Goal: Complete application form: Complete application form

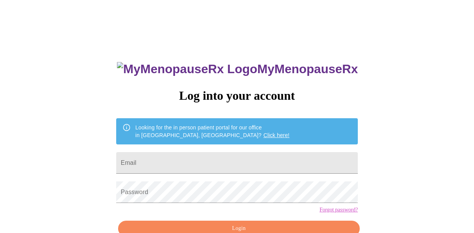
type input "[EMAIL_ADDRESS][DOMAIN_NAME]"
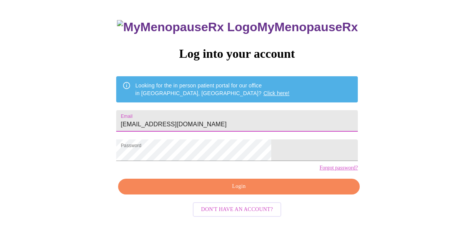
click at [218, 194] on button "Login" at bounding box center [239, 187] width 242 height 16
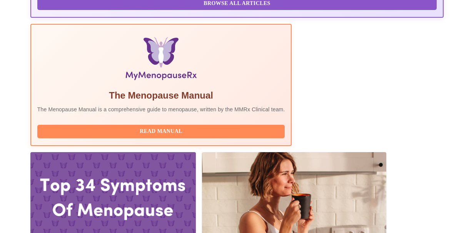
scroll to position [245, 0]
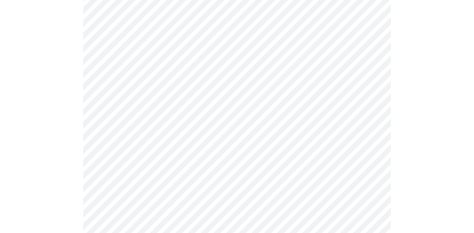
scroll to position [103, 0]
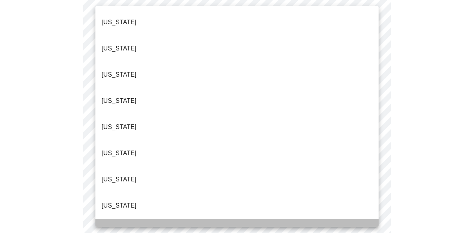
click at [199, 219] on li "[US_STATE]" at bounding box center [236, 232] width 283 height 26
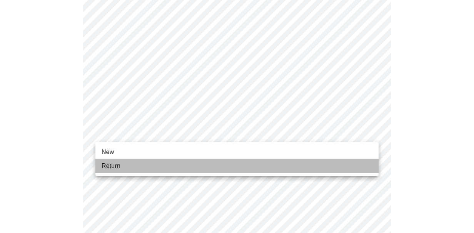
click at [187, 169] on li "Return" at bounding box center [236, 166] width 283 height 14
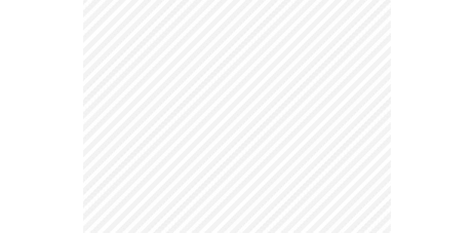
scroll to position [90, 0]
click at [271, 76] on body "MyMenopauseRx Appointments Messaging Labs Uploads Medications Community Refer a…" at bounding box center [237, 150] width 468 height 474
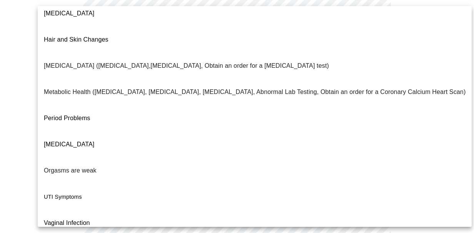
scroll to position [162, 0]
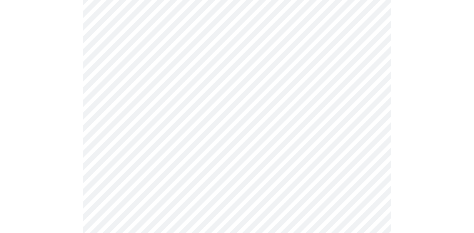
scroll to position [129, 0]
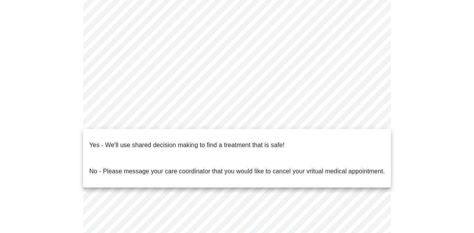
click at [231, 116] on body "MyMenopauseRx Appointments Messaging Labs Uploads Medications Community Refer a…" at bounding box center [237, 108] width 468 height 469
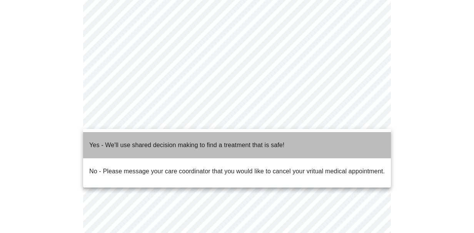
click at [262, 141] on p "Yes - We'll use shared decision making to find a treatment that is safe!" at bounding box center [186, 145] width 195 height 9
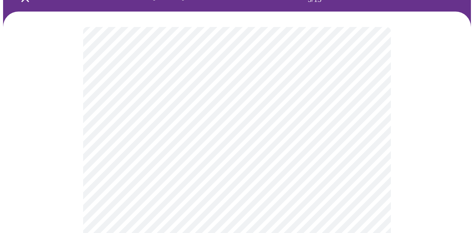
scroll to position [63, 0]
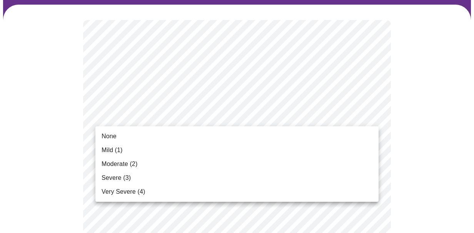
click at [240, 135] on li "None" at bounding box center [236, 136] width 283 height 14
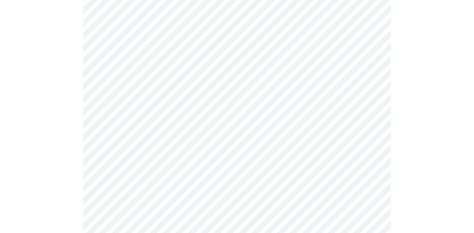
scroll to position [156, 0]
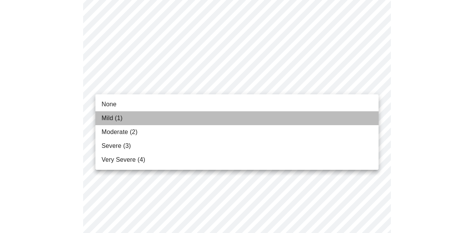
click at [127, 121] on li "Mild (1)" at bounding box center [236, 118] width 283 height 14
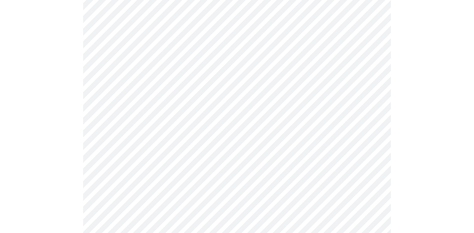
scroll to position [223, 0]
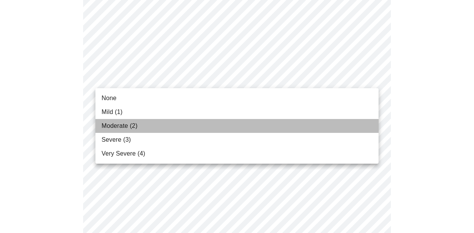
click at [148, 126] on li "Moderate (2)" at bounding box center [236, 126] width 283 height 14
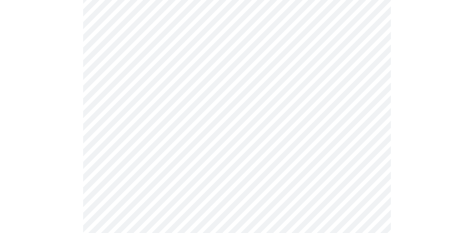
scroll to position [282, 0]
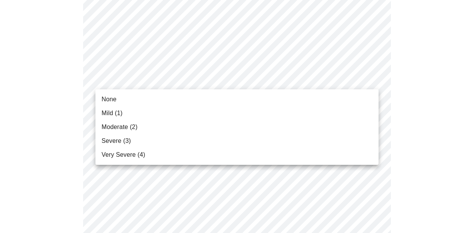
click at [193, 84] on body "MyMenopauseRx Appointments Messaging Labs Uploads Medications Community Refer a…" at bounding box center [237, 222] width 468 height 1003
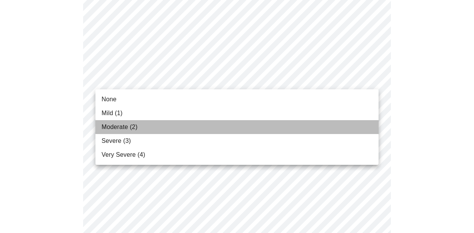
click at [167, 126] on li "Moderate (2)" at bounding box center [236, 127] width 283 height 14
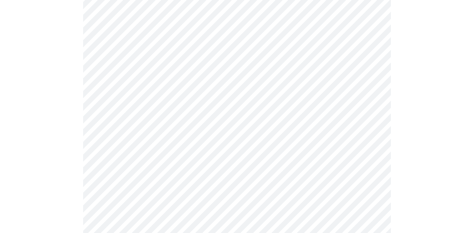
scroll to position [343, 0]
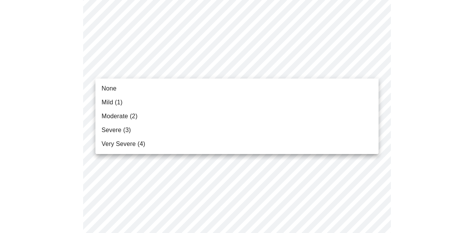
click at [181, 94] on body "MyMenopauseRx Appointments Messaging Labs Uploads Medications Community Refer a…" at bounding box center [237, 156] width 468 height 992
click at [164, 87] on li "None" at bounding box center [236, 89] width 283 height 14
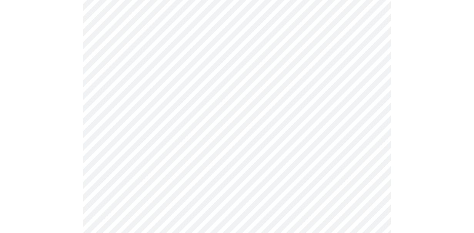
scroll to position [404, 0]
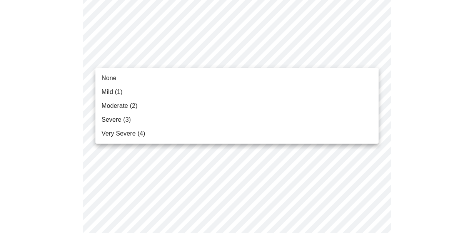
click at [174, 60] on body "MyMenopauseRx Appointments Messaging Labs Uploads Medications Community Refer a…" at bounding box center [237, 90] width 468 height 981
click at [153, 95] on li "Mild (1)" at bounding box center [236, 92] width 283 height 14
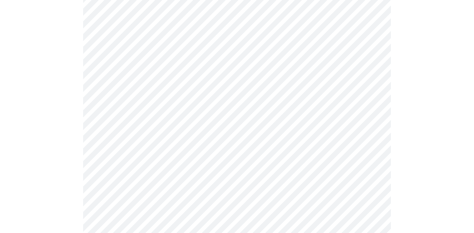
scroll to position [443, 0]
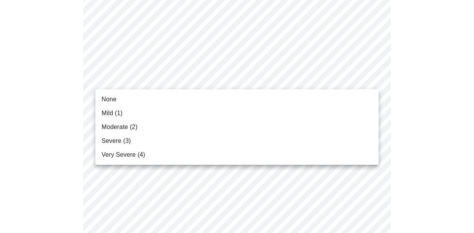
click at [179, 82] on body "MyMenopauseRx Appointments Messaging Labs Uploads Medications Community Refer a…" at bounding box center [237, 45] width 468 height 970
click at [138, 156] on span "Very Severe (4)" at bounding box center [124, 154] width 44 height 9
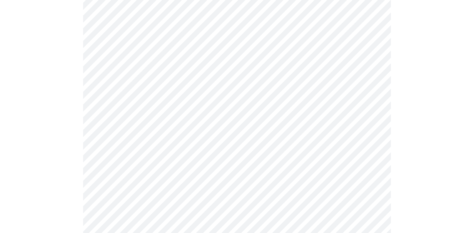
scroll to position [529, 0]
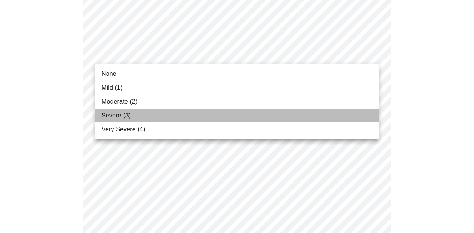
click at [123, 114] on span "Severe (3)" at bounding box center [116, 115] width 29 height 9
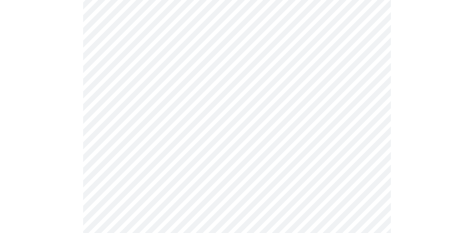
scroll to position [576, 0]
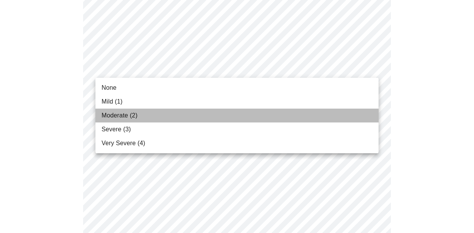
click at [126, 117] on span "Moderate (2)" at bounding box center [120, 115] width 36 height 9
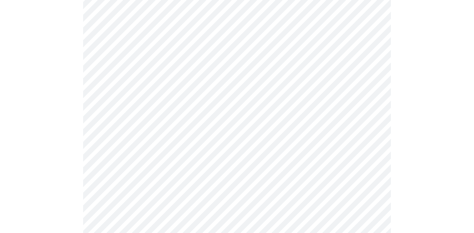
scroll to position [642, 0]
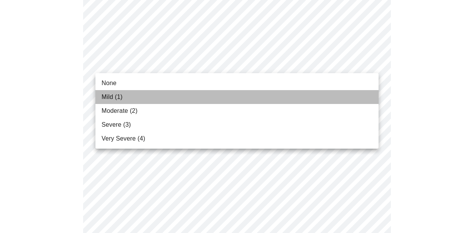
click at [115, 95] on span "Mild (1)" at bounding box center [112, 96] width 21 height 9
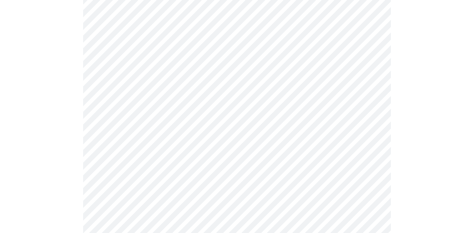
scroll to position [675, 0]
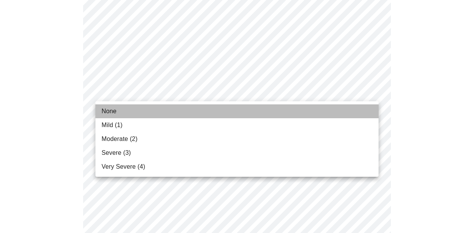
click at [115, 109] on span "None" at bounding box center [109, 111] width 15 height 9
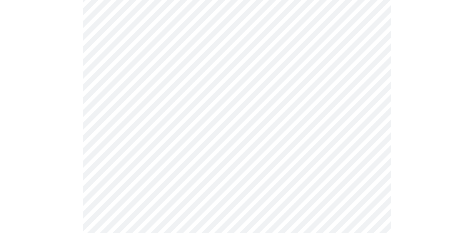
scroll to position [404, 0]
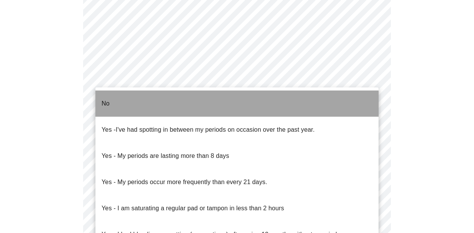
click at [139, 102] on li "No" at bounding box center [236, 103] width 283 height 26
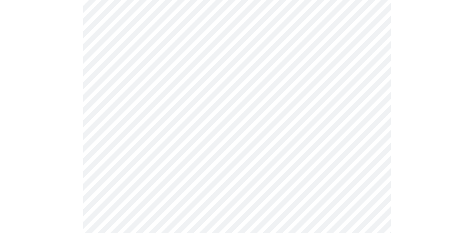
scroll to position [447, 0]
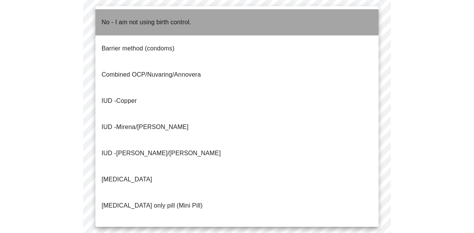
click at [151, 18] on p "No - I am not using birth control." at bounding box center [147, 22] width 90 height 9
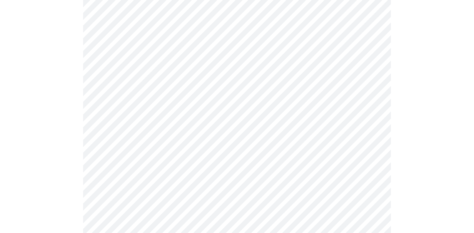
scroll to position [521, 0]
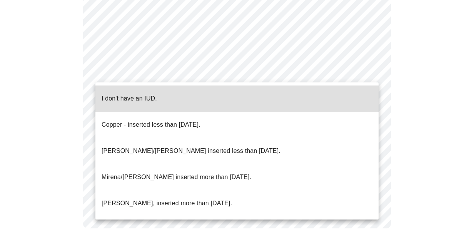
click at [130, 94] on p "I don't have an IUD." at bounding box center [129, 98] width 55 height 9
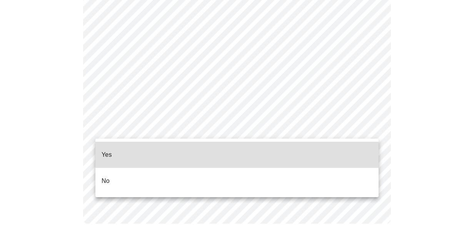
click at [136, 153] on li "Yes" at bounding box center [236, 155] width 283 height 26
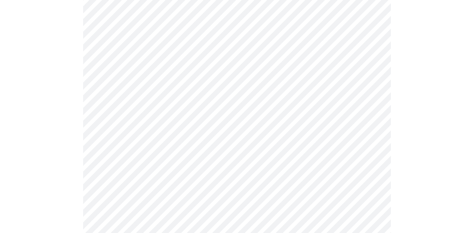
scroll to position [162, 0]
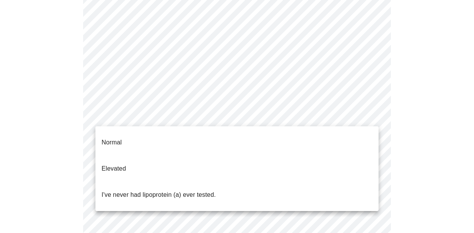
click at [301, 118] on body "MyMenopauseRx Appointments Messaging Labs Uploads Medications Community Refer a…" at bounding box center [237, 131] width 468 height 580
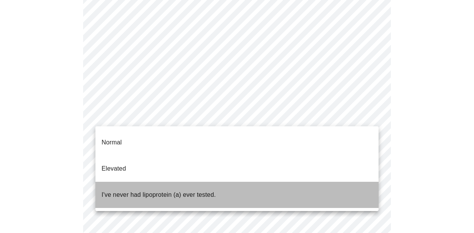
click at [206, 190] on p "I've never had lipoprotein (a) ever tested." at bounding box center [159, 194] width 114 height 9
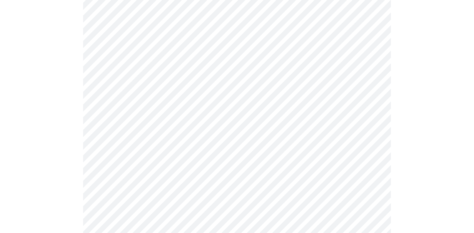
scroll to position [94, 0]
click at [46, 166] on div at bounding box center [237, 150] width 468 height 353
click at [405, 132] on div at bounding box center [237, 59] width 468 height 353
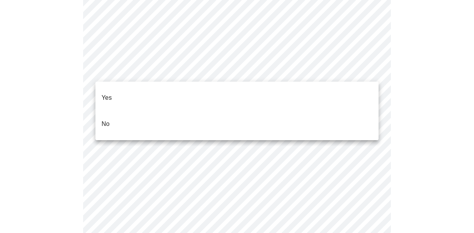
click at [182, 115] on li "No" at bounding box center [236, 124] width 283 height 26
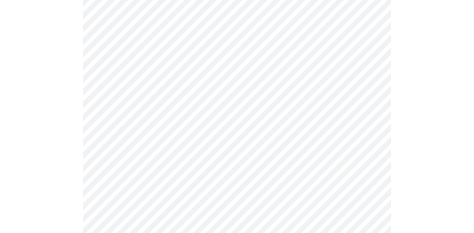
scroll to position [2161, 0]
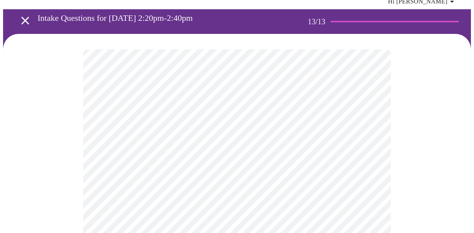
scroll to position [0, 0]
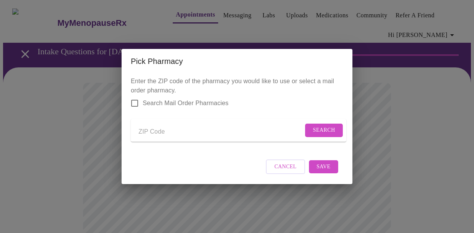
click at [283, 172] on span "Cancel" at bounding box center [286, 167] width 22 height 10
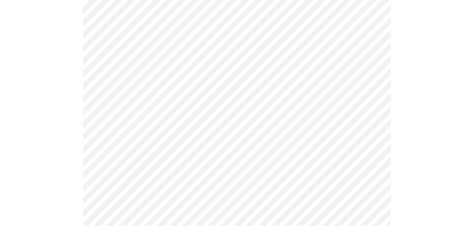
scroll to position [551, 0]
